Goal: Information Seeking & Learning: Check status

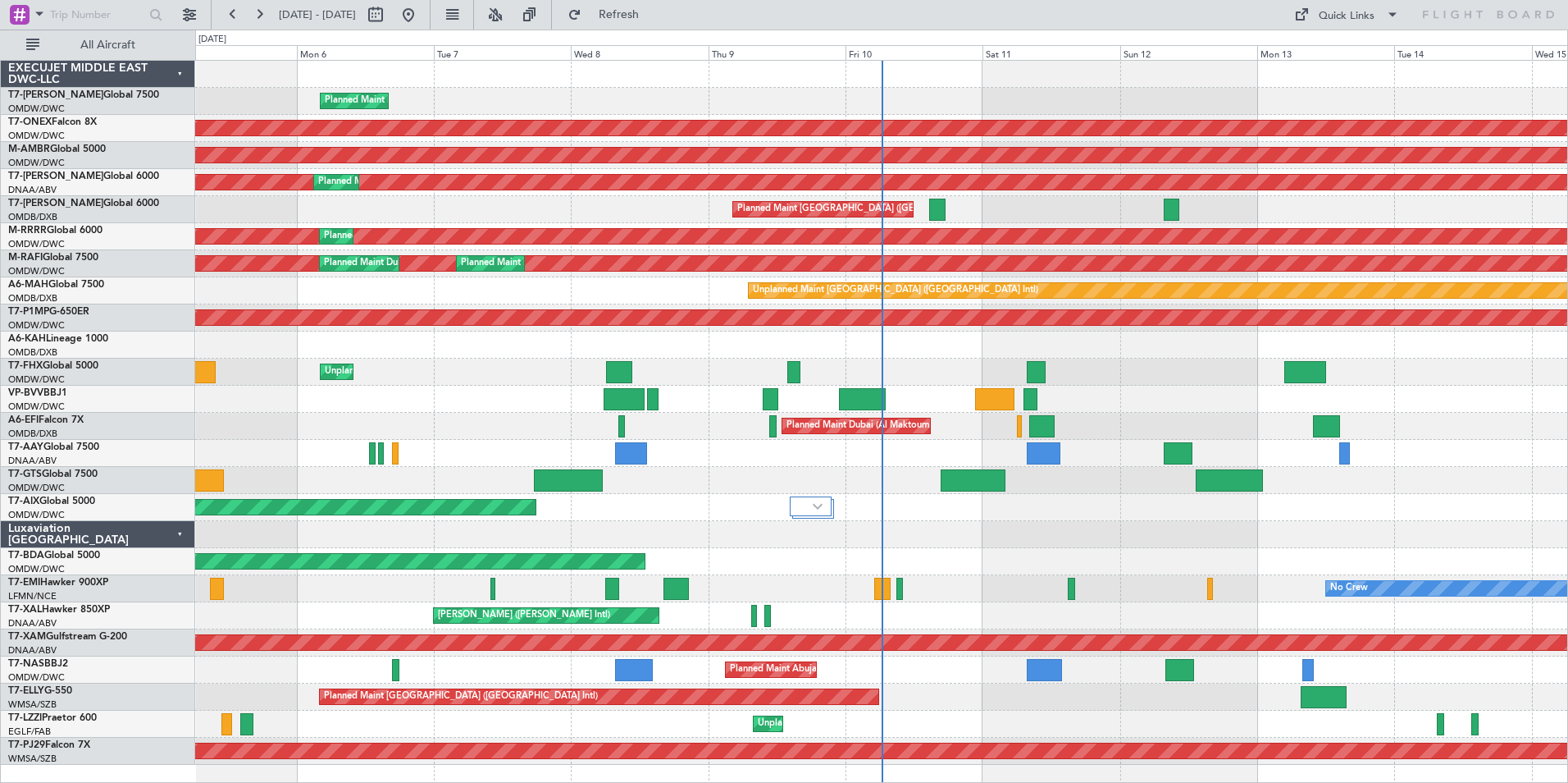
click at [444, 207] on div "Planned Maint Dubai (Dubai Intl) Planned Maint Dubai (Dubai Intl)" at bounding box center [882, 210] width 1373 height 27
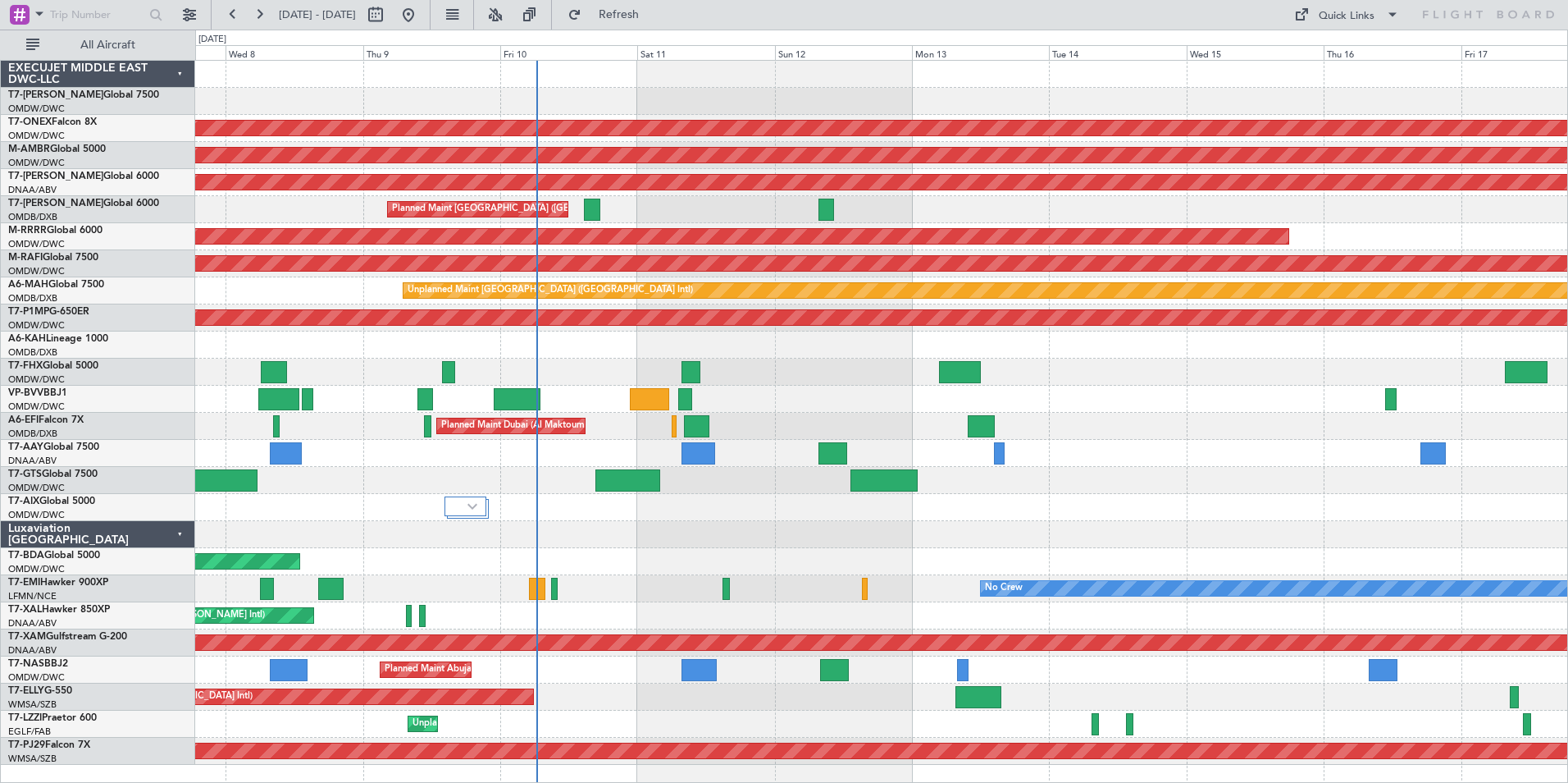
click at [889, 383] on div "Unplanned Maint [GEOGRAPHIC_DATA] (Al Maktoum Intl)" at bounding box center [882, 372] width 1373 height 27
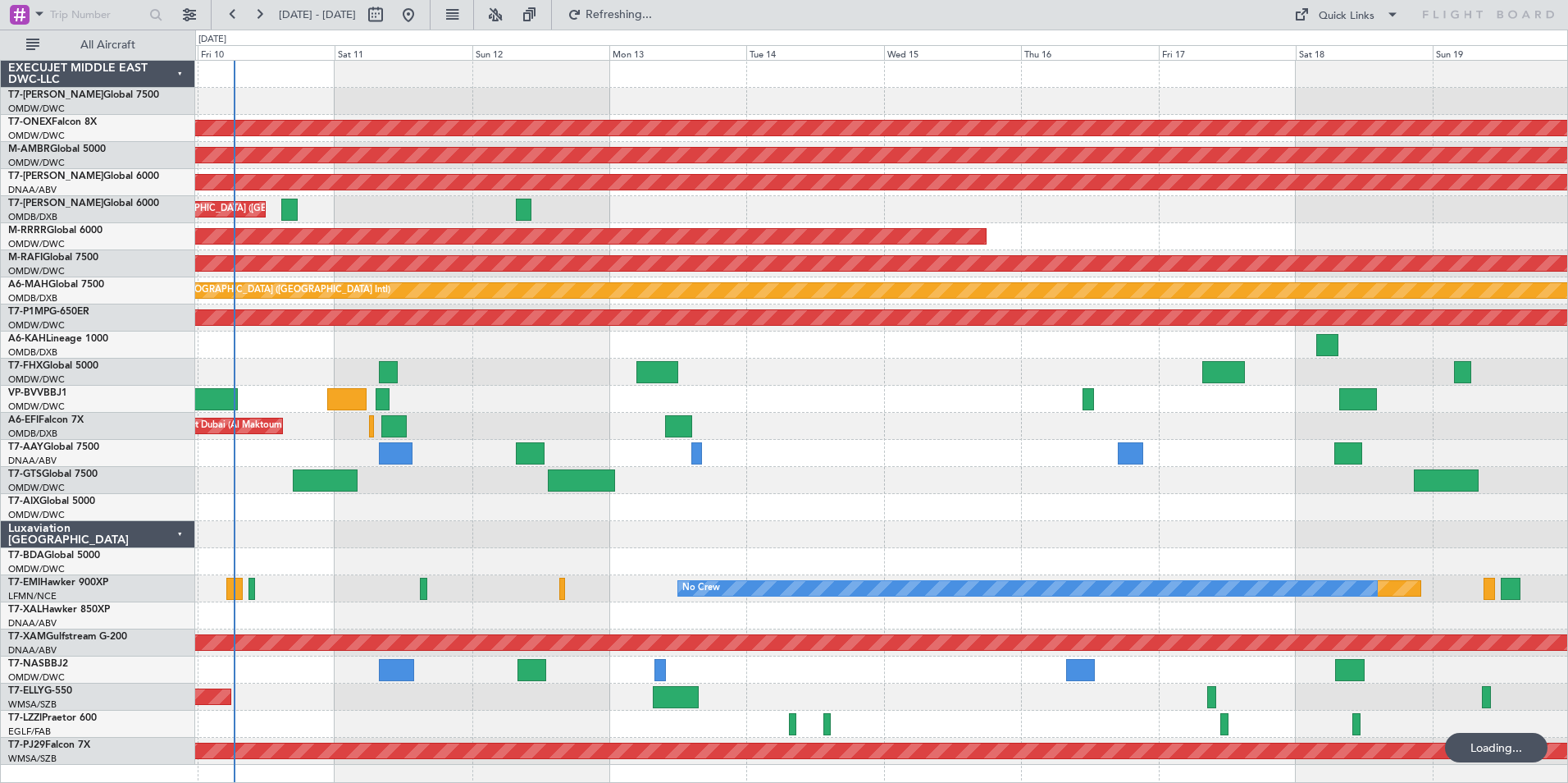
click at [920, 434] on div "Planned Maint Dubai (Al Maktoum Intl)" at bounding box center [882, 426] width 1373 height 27
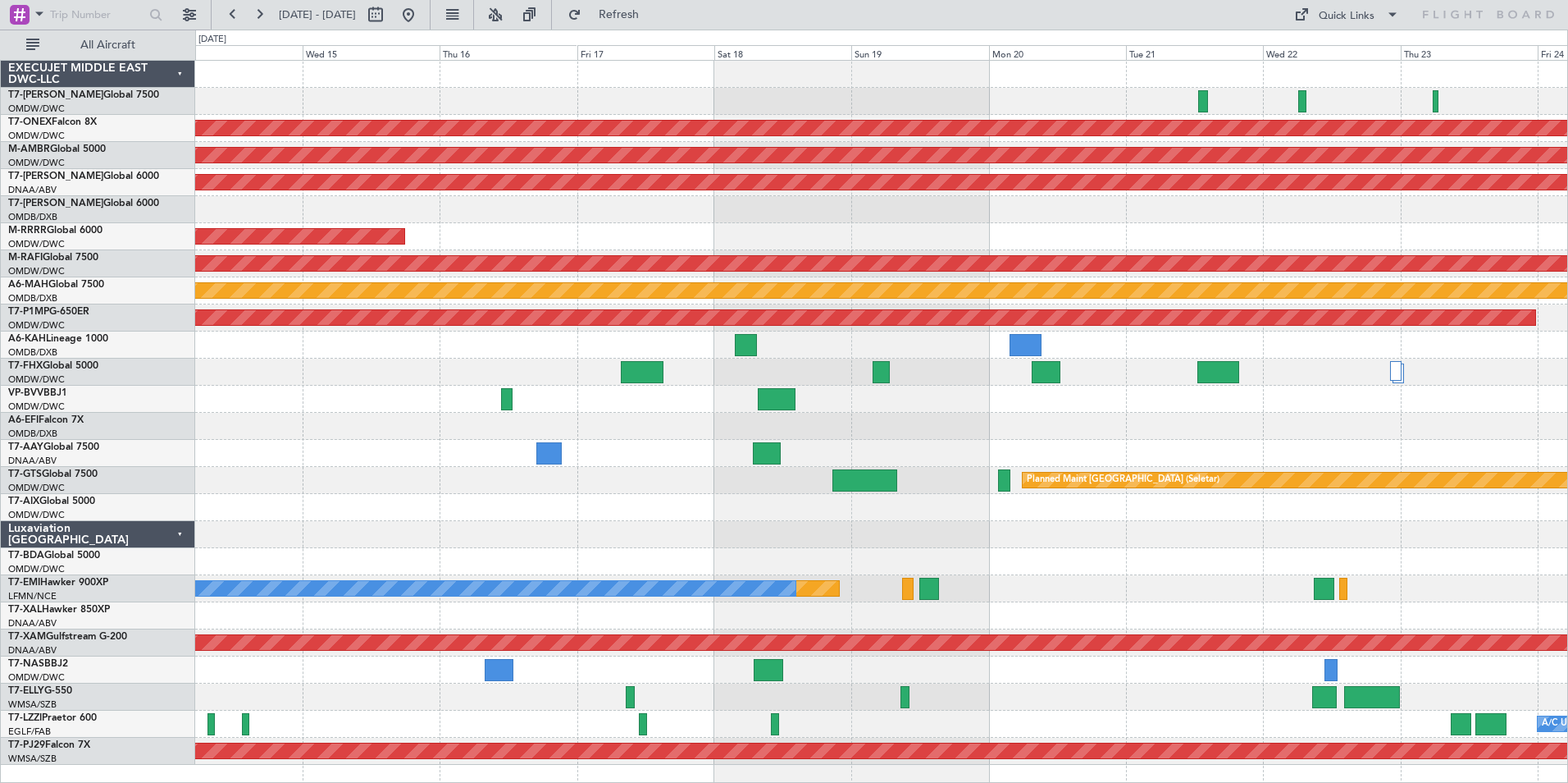
click at [693, 435] on div "Planned Maint Nurnberg Planned Maint Singapore (Seletar) AOG Maint Dubai (Al Ma…" at bounding box center [882, 412] width 1373 height 704
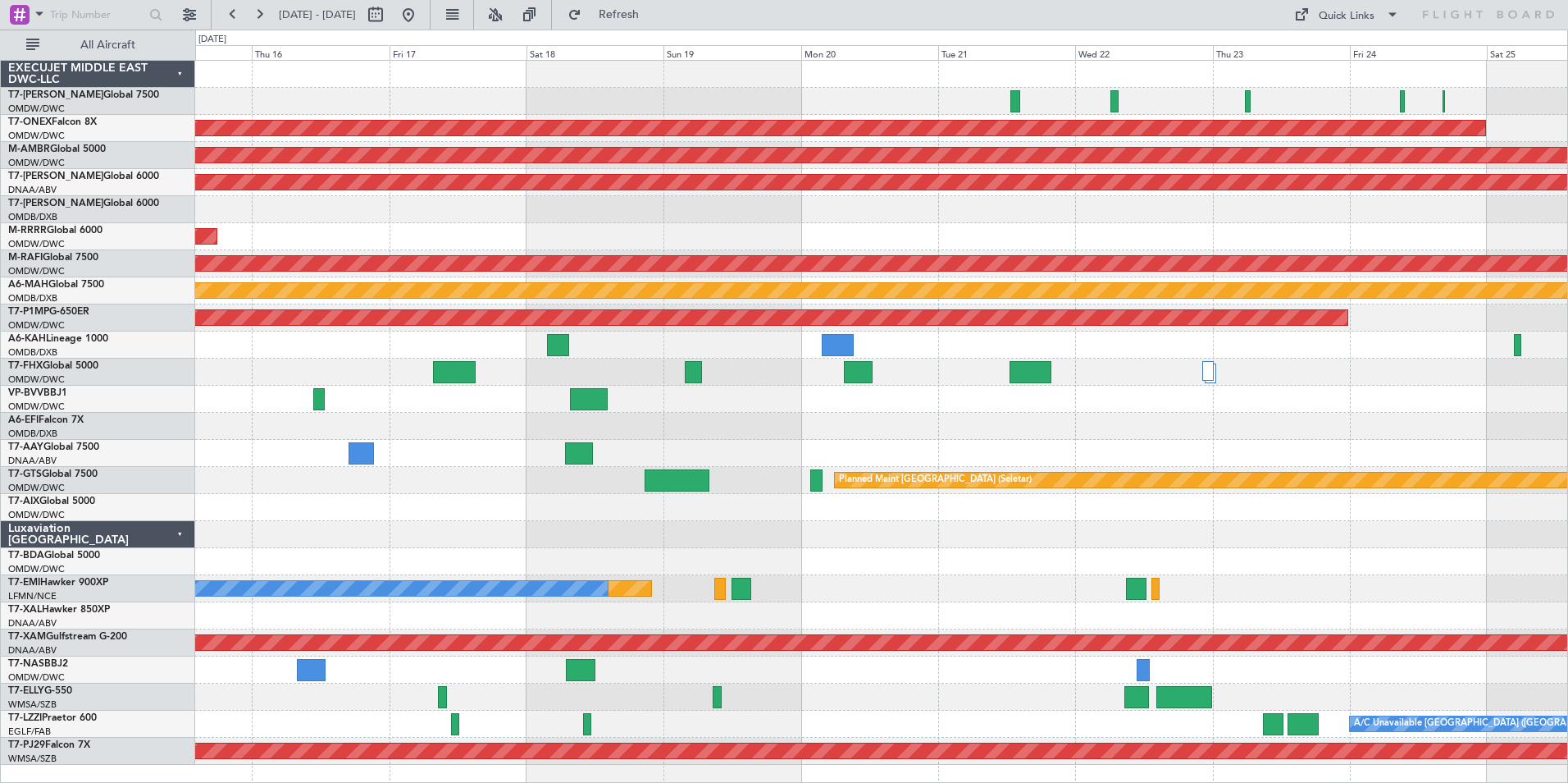
click at [937, 410] on div at bounding box center [882, 399] width 1373 height 27
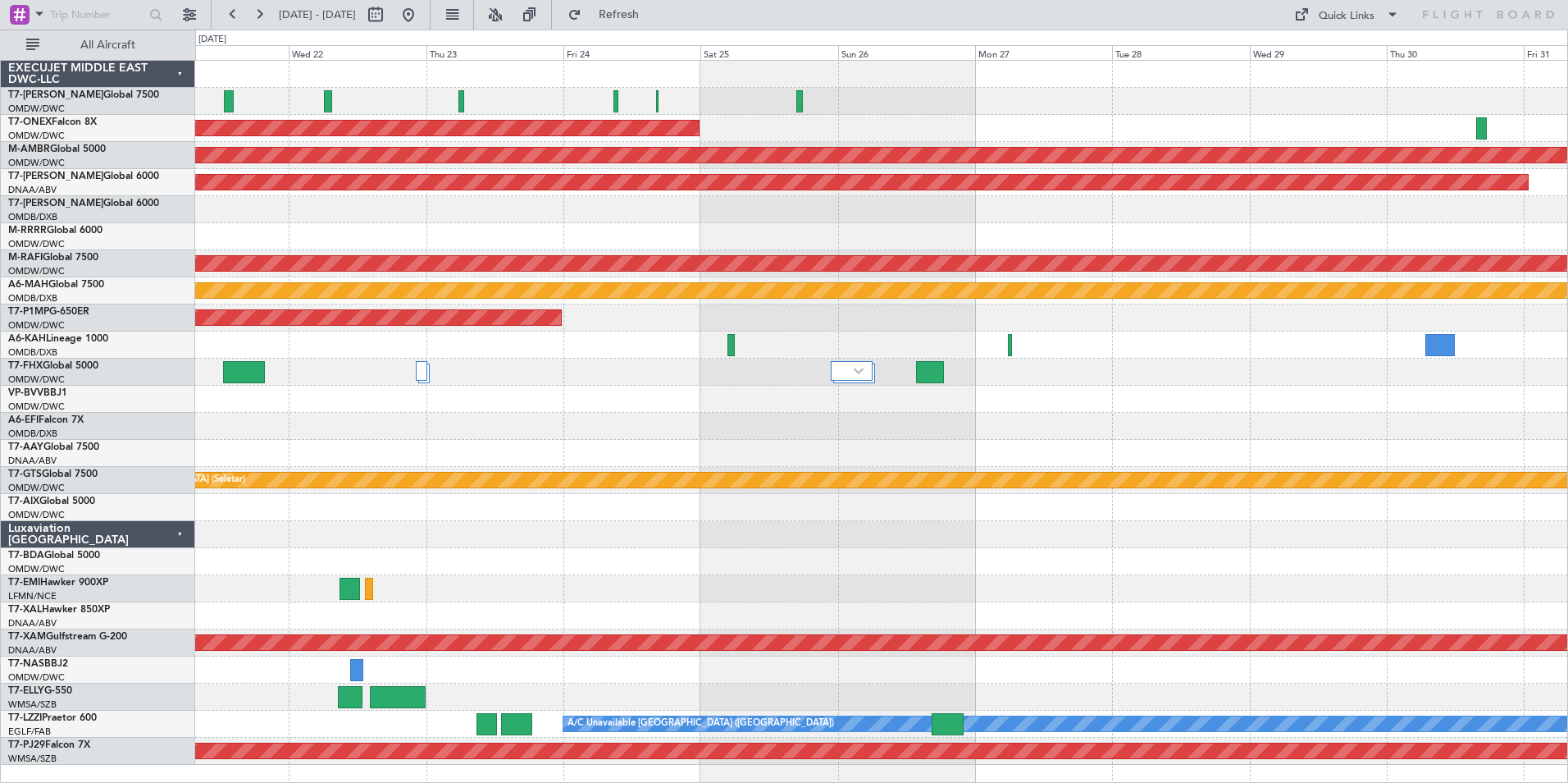
click at [602, 413] on div at bounding box center [882, 426] width 1373 height 27
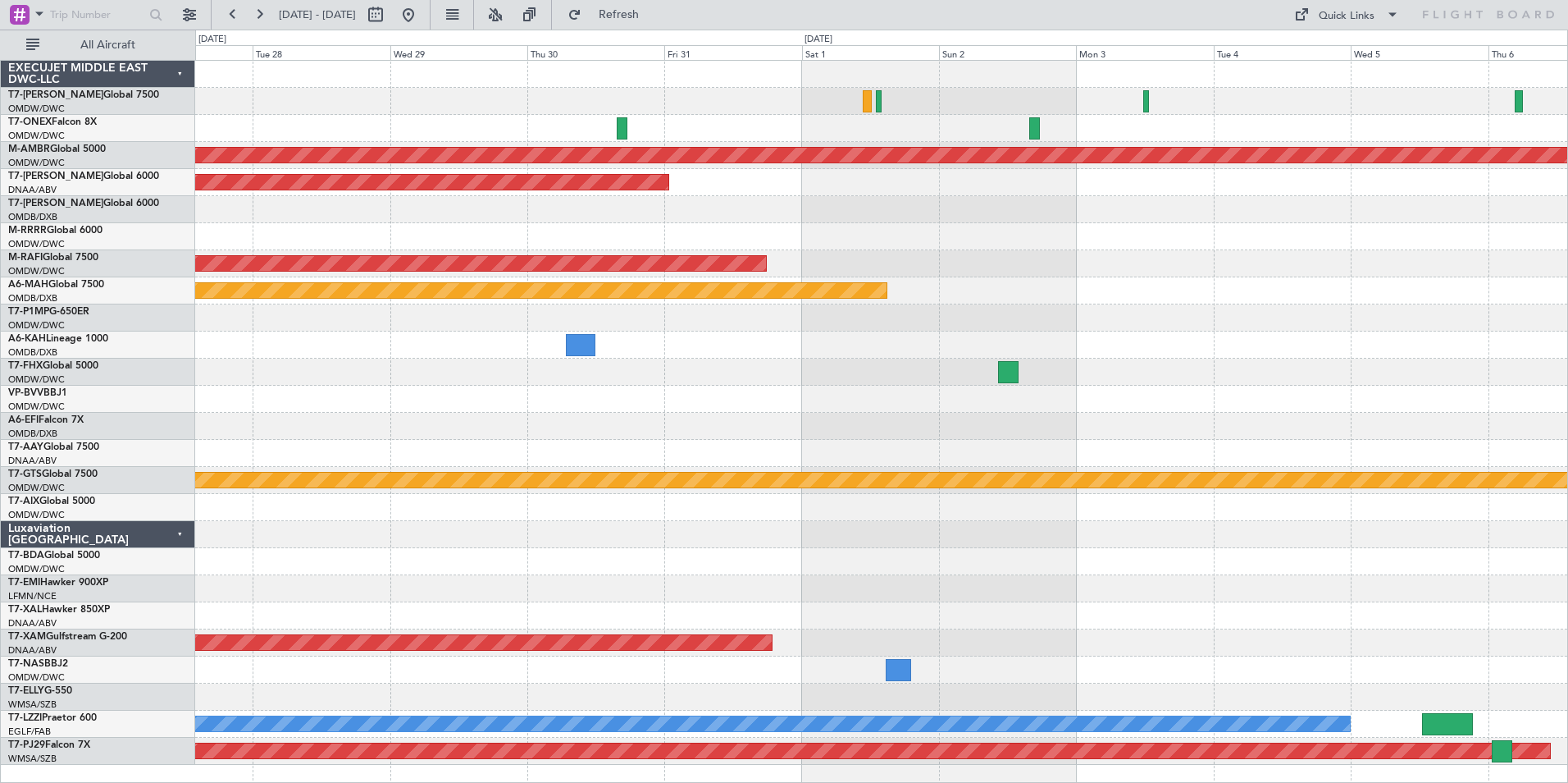
click at [527, 450] on div "Planned Maint Singapore (Seletar) AOG Maint Dubai (Al Maktoum Intl) Planned Mai…" at bounding box center [882, 412] width 1373 height 704
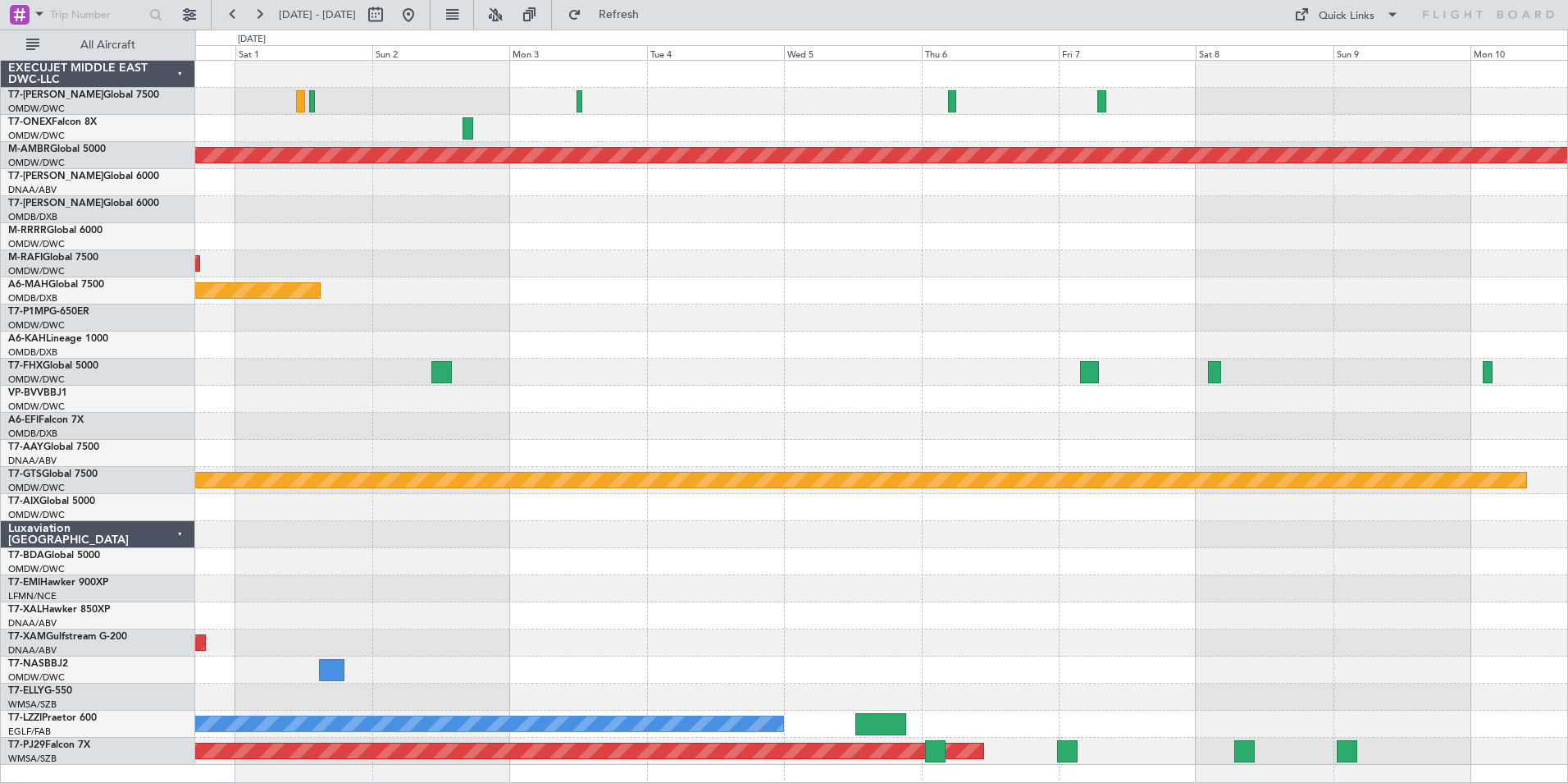
click at [789, 440] on div "Planned Maint Singapore (Seletar) AOG Maint Dubai (Al Maktoum Intl) Planned Mai…" at bounding box center [882, 412] width 1373 height 704
